Goal: Transaction & Acquisition: Purchase product/service

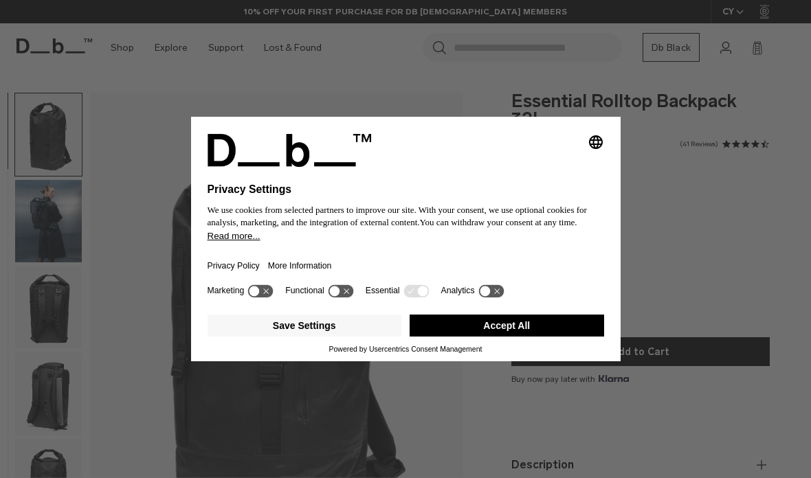
click at [255, 76] on div "Selecting an option will immediately change the language Privacy Settings We us…" at bounding box center [405, 239] width 811 height 478
click at [463, 329] on button "Accept All" at bounding box center [507, 326] width 195 height 22
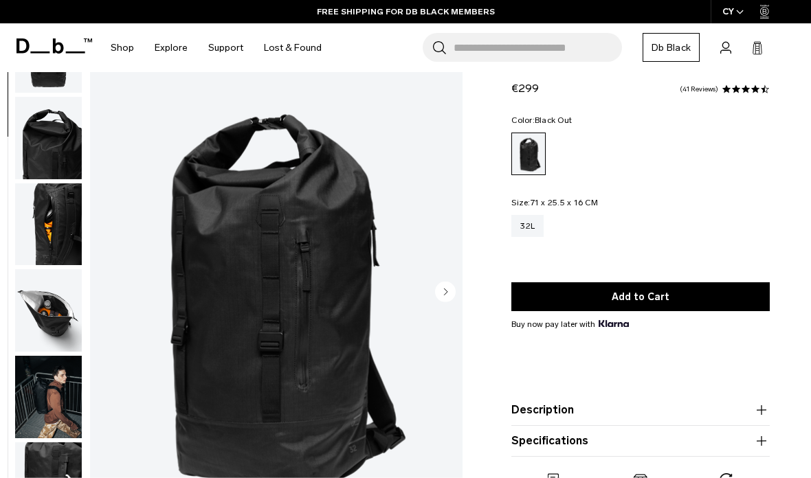
scroll to position [406, 0]
click at [63, 478] on img "button" at bounding box center [48, 484] width 67 height 82
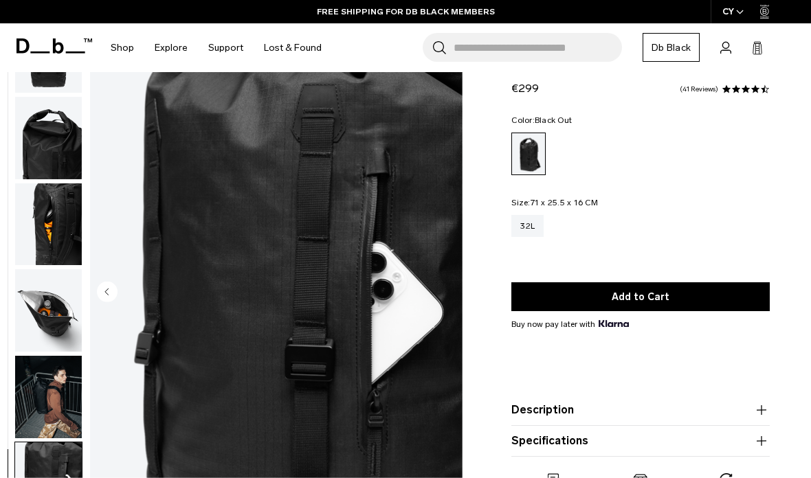
click at [43, 399] on img "button" at bounding box center [48, 397] width 67 height 82
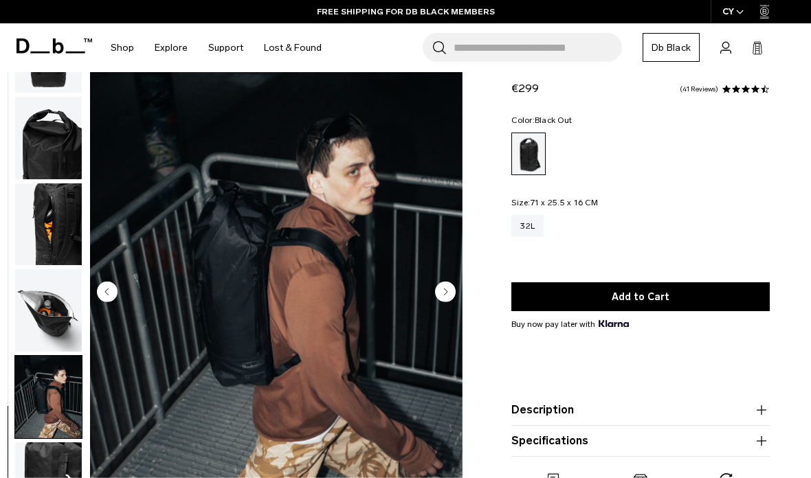
scroll to position [0, 0]
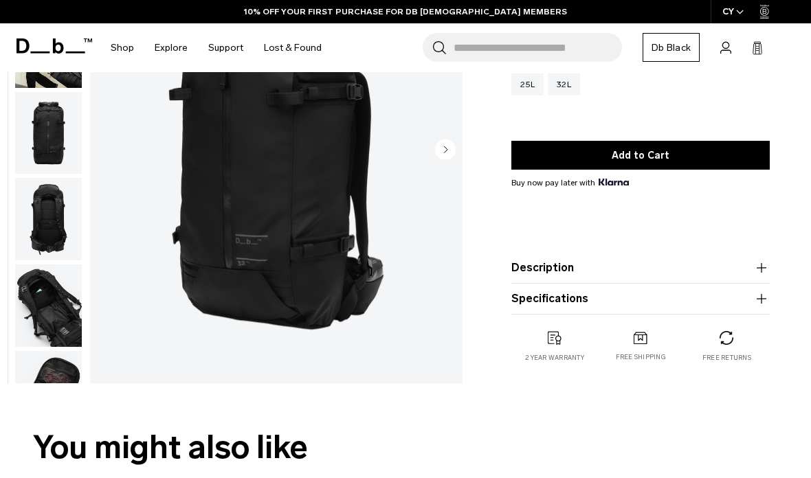
scroll to position [149, 0]
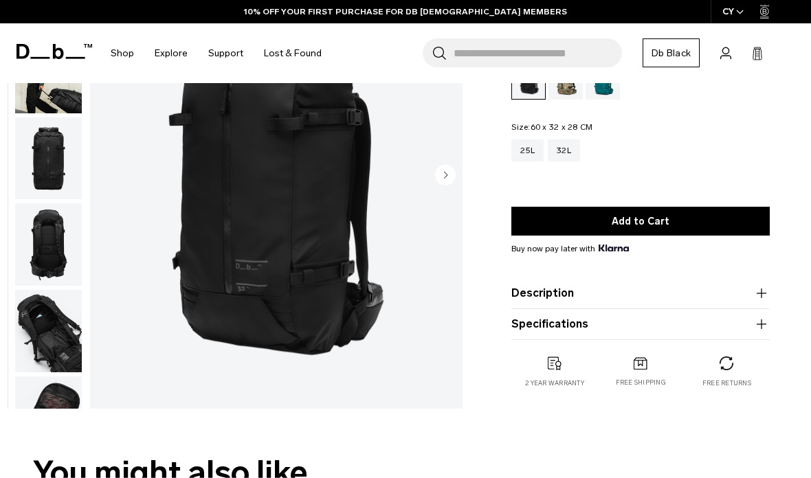
click at [526, 317] on button "Specifications" at bounding box center [640, 324] width 258 height 16
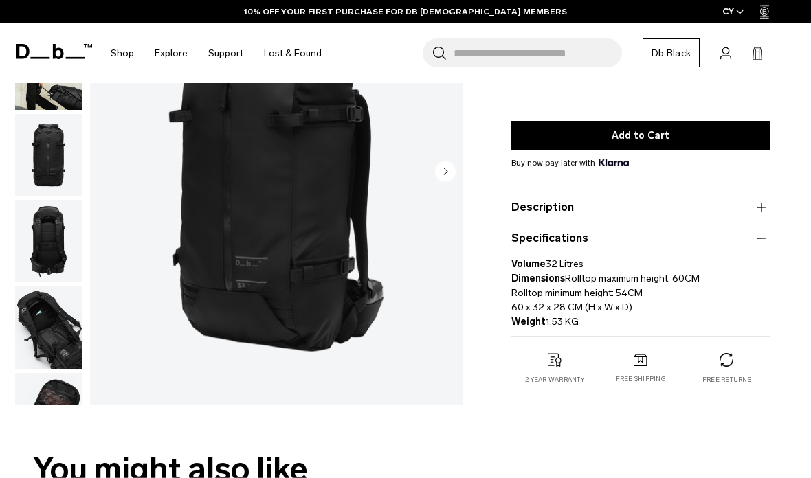
scroll to position [219, 0]
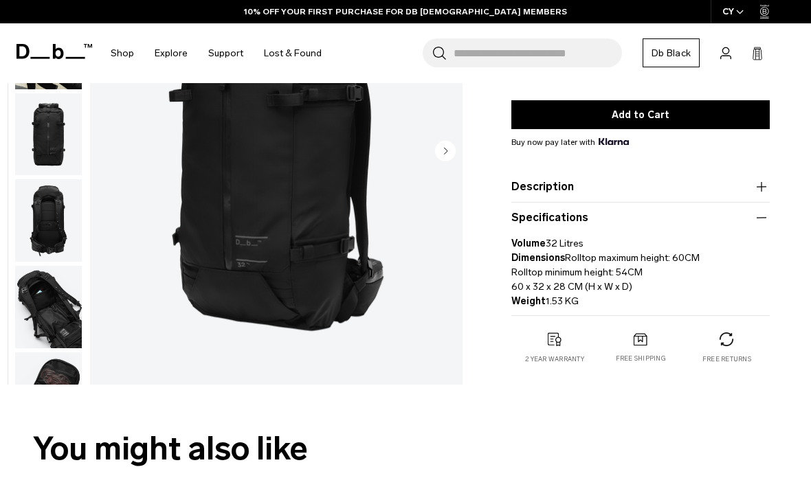
click at [521, 184] on button "Description" at bounding box center [640, 187] width 258 height 16
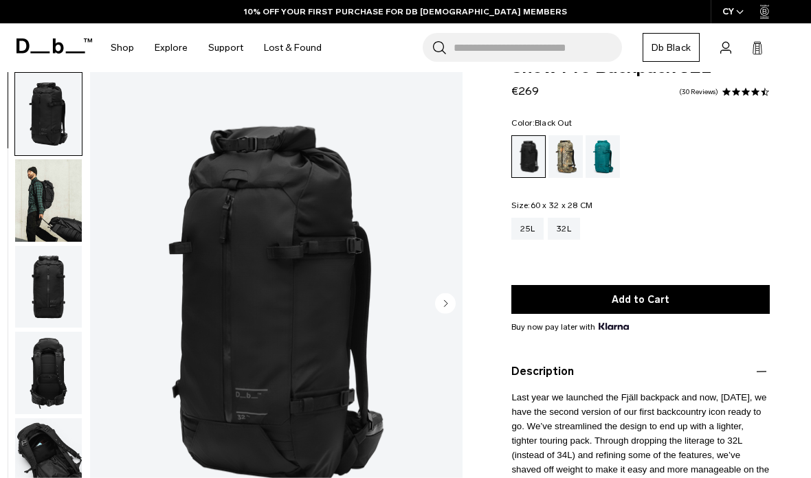
scroll to position [36, 0]
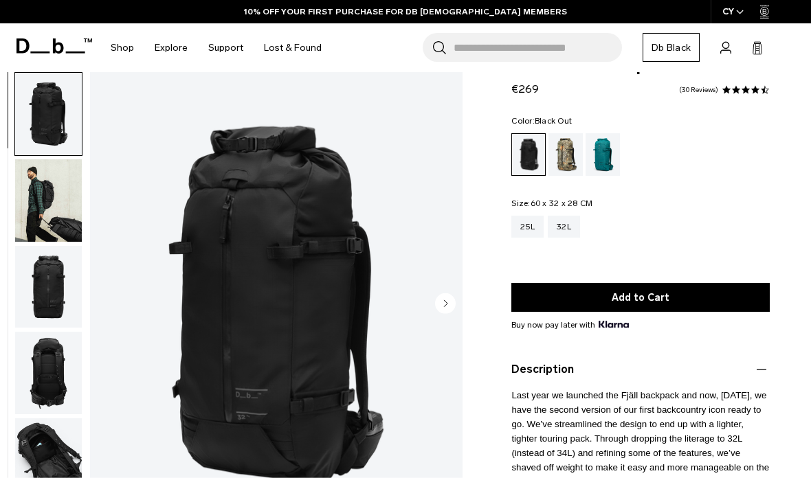
click at [47, 271] on img "button" at bounding box center [48, 287] width 67 height 82
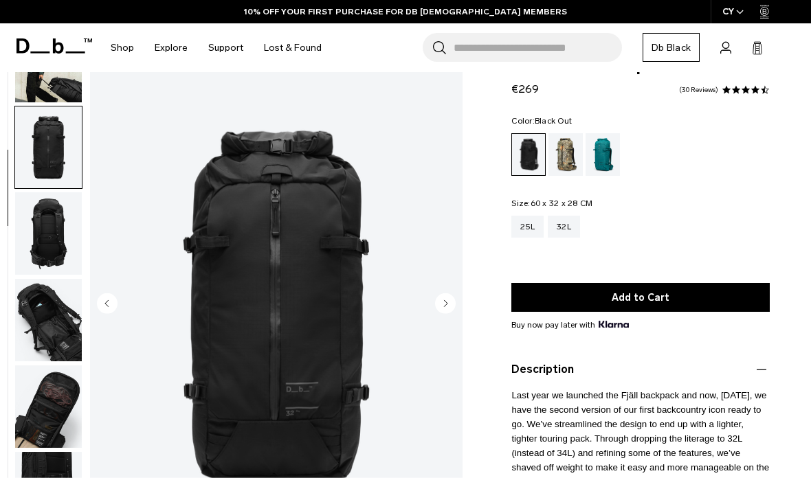
scroll to position [174, 0]
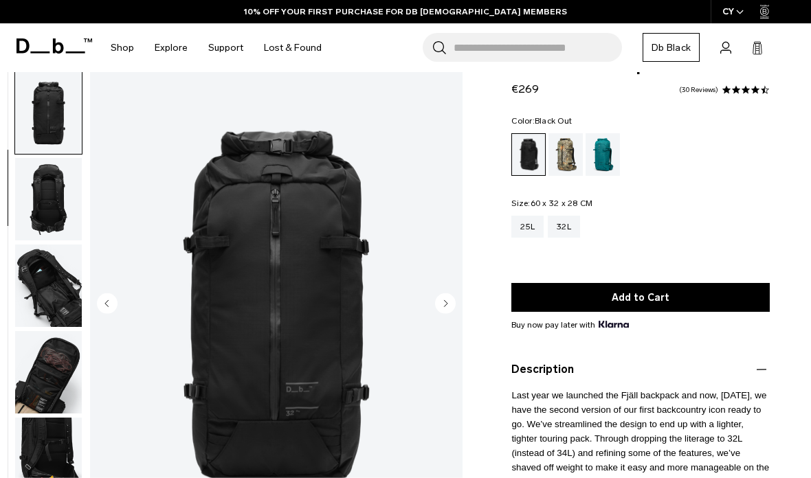
click at [47, 297] on img "button" at bounding box center [48, 286] width 67 height 82
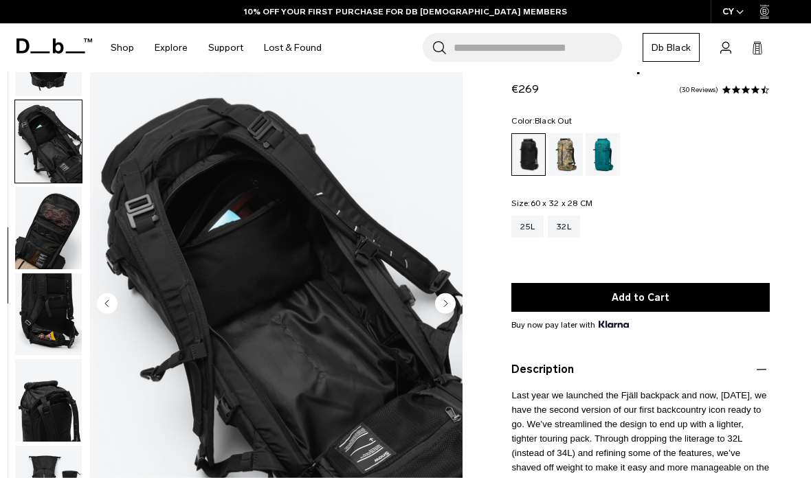
scroll to position [348, 0]
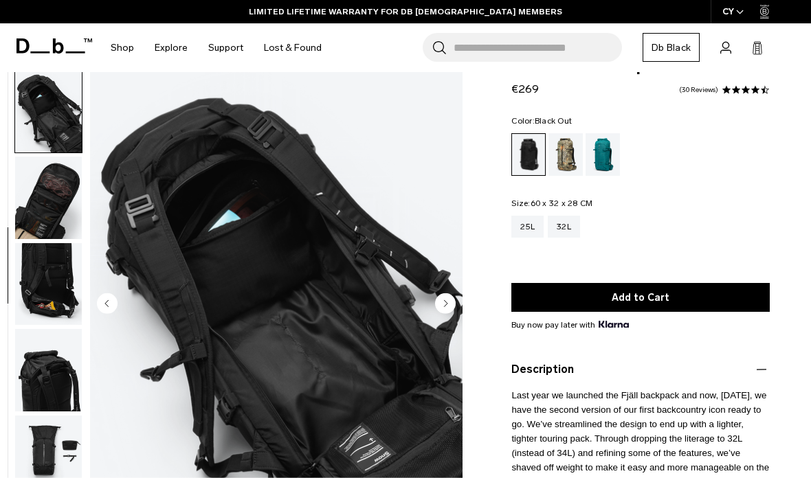
click at [48, 186] on img "button" at bounding box center [48, 198] width 67 height 82
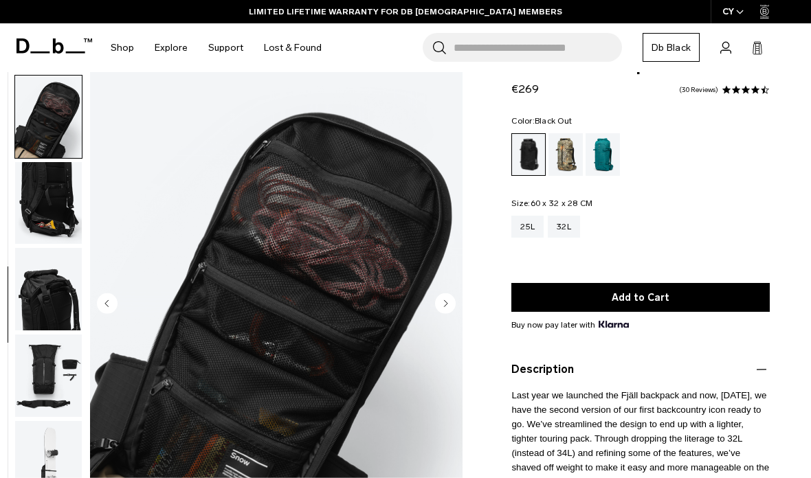
scroll to position [436, 0]
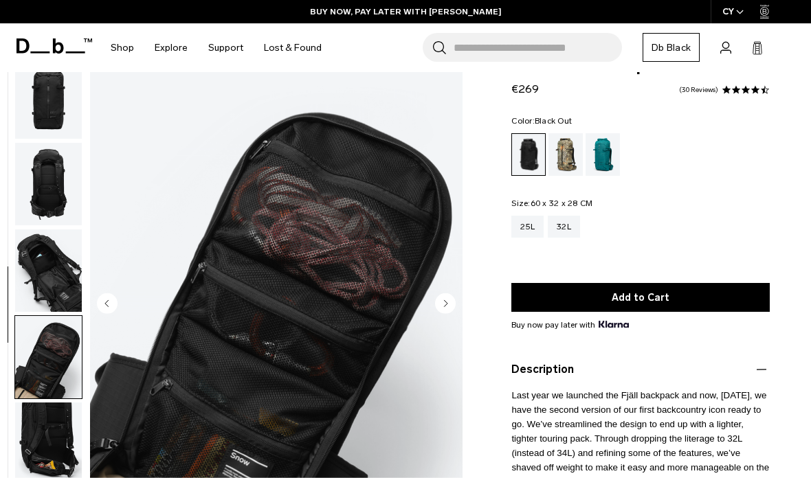
click at [56, 260] on img "button" at bounding box center [48, 271] width 67 height 82
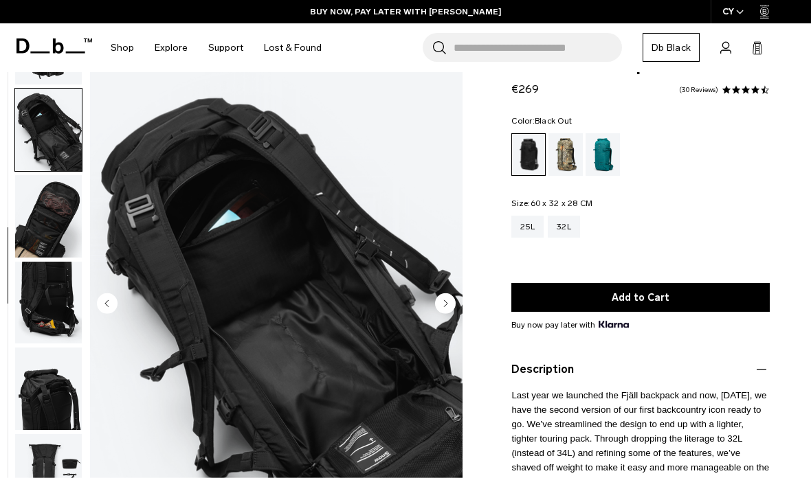
scroll to position [348, 0]
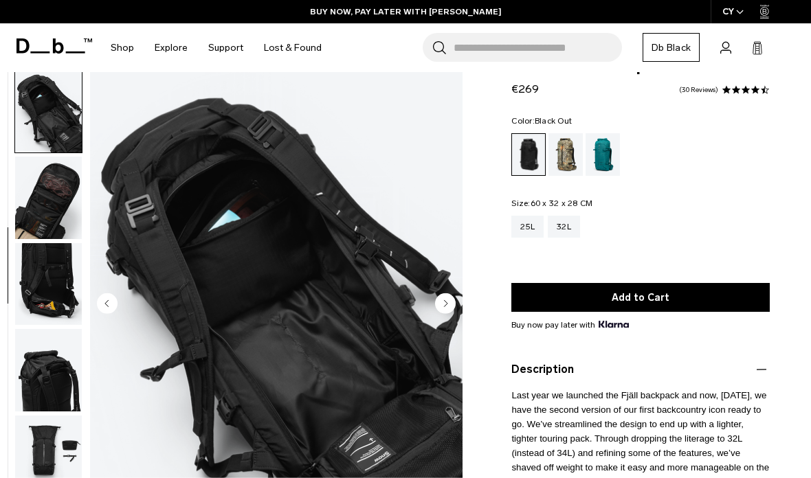
click at [42, 279] on img "button" at bounding box center [48, 284] width 67 height 82
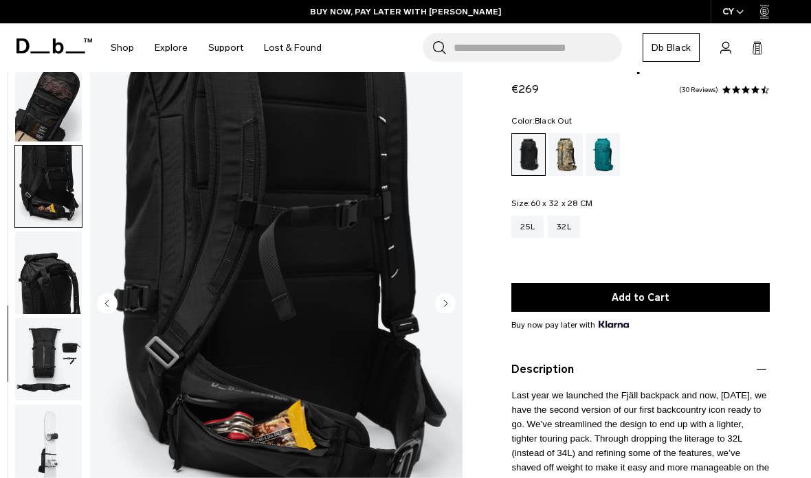
click at [48, 184] on img "button" at bounding box center [48, 187] width 67 height 82
click at [44, 106] on img "button" at bounding box center [48, 100] width 67 height 82
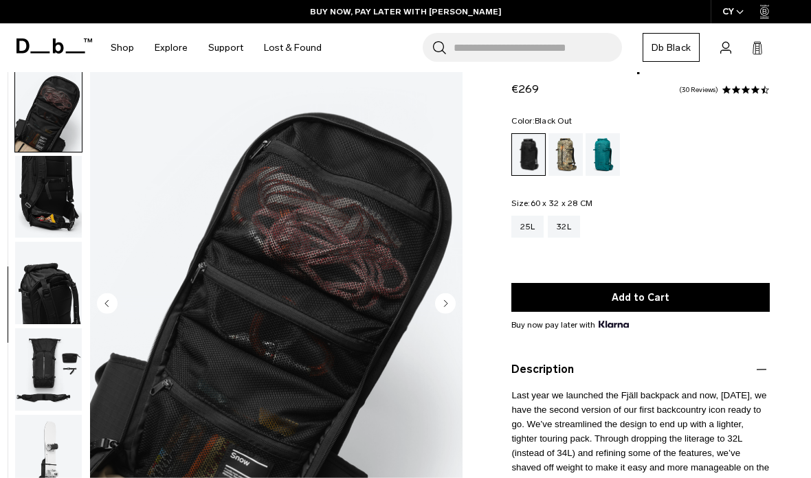
scroll to position [436, 0]
click at [48, 302] on img "button" at bounding box center [48, 283] width 67 height 82
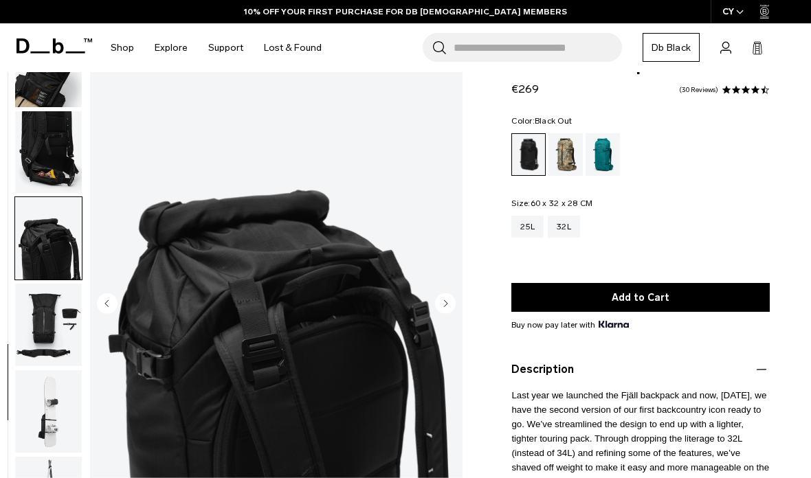
scroll to position [490, 0]
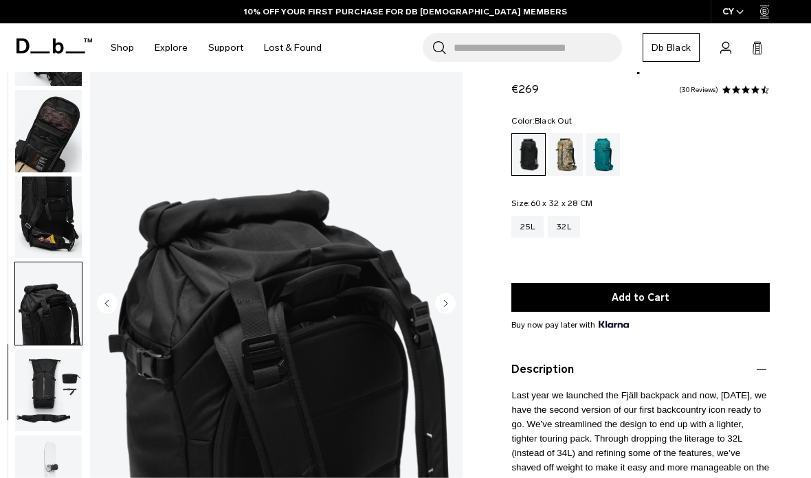
click at [43, 140] on img "button" at bounding box center [48, 131] width 67 height 82
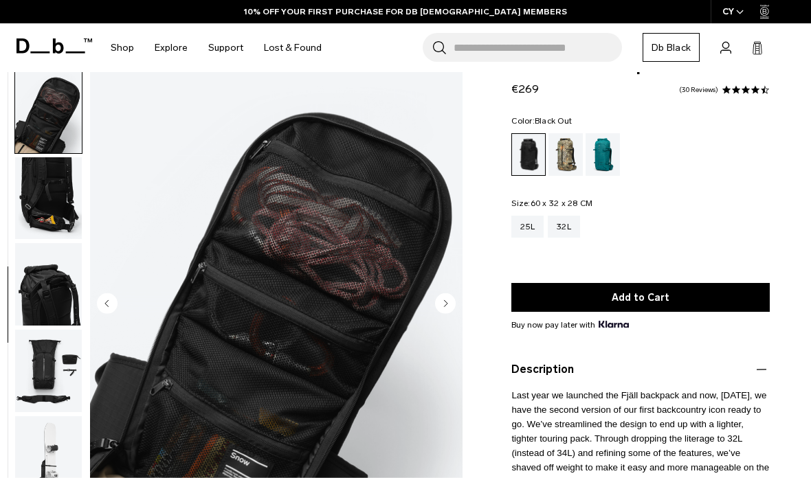
scroll to position [436, 0]
click at [42, 274] on img "button" at bounding box center [48, 283] width 67 height 82
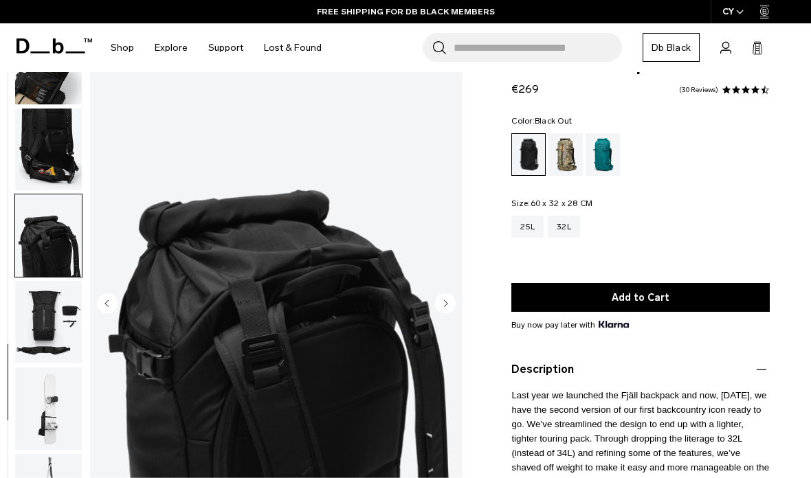
scroll to position [490, 0]
click at [46, 320] on img "button" at bounding box center [48, 322] width 67 height 82
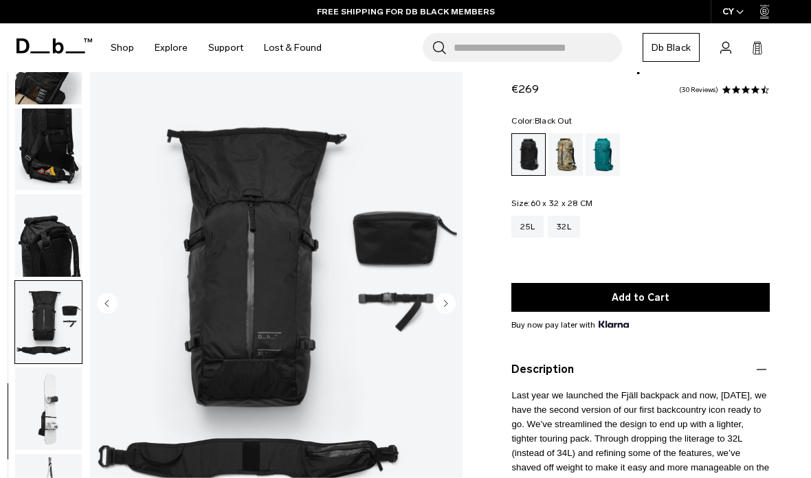
click at [57, 368] on img "button" at bounding box center [48, 409] width 67 height 82
